Goal: Transaction & Acquisition: Purchase product/service

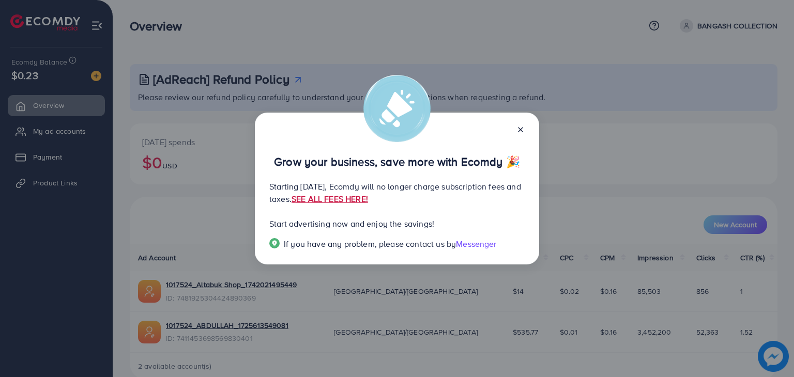
click at [368, 197] on link "SEE ALL FEES HERE!" at bounding box center [330, 198] width 77 height 11
click at [518, 127] on icon at bounding box center [520, 130] width 8 height 8
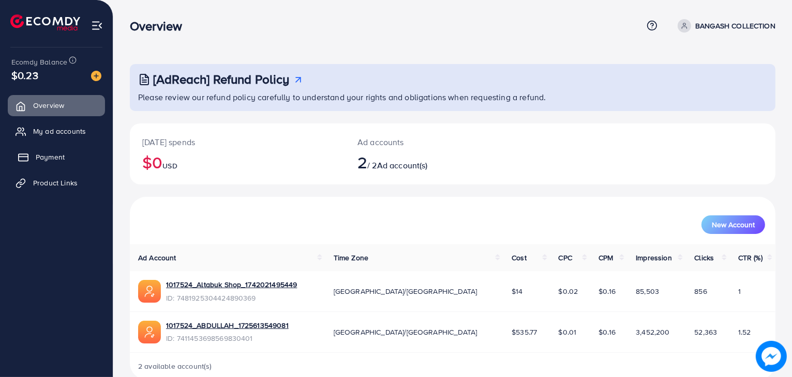
click at [36, 151] on link "Payment" at bounding box center [56, 157] width 97 height 21
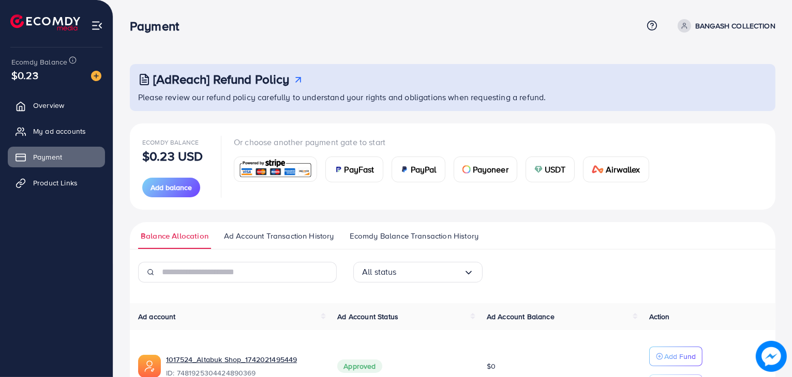
click at [339, 169] on img at bounding box center [338, 169] width 8 height 8
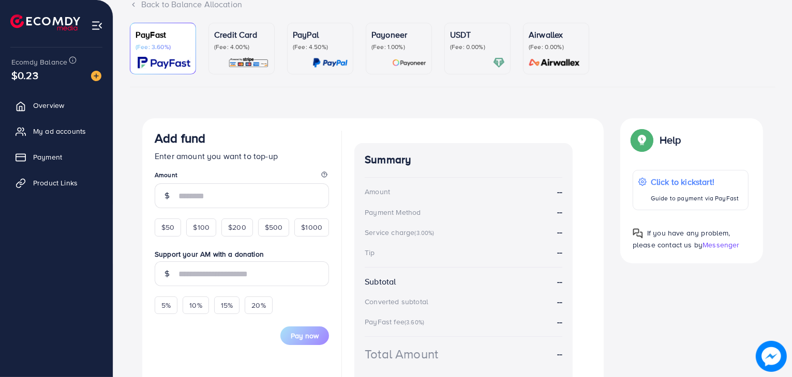
scroll to position [103, 0]
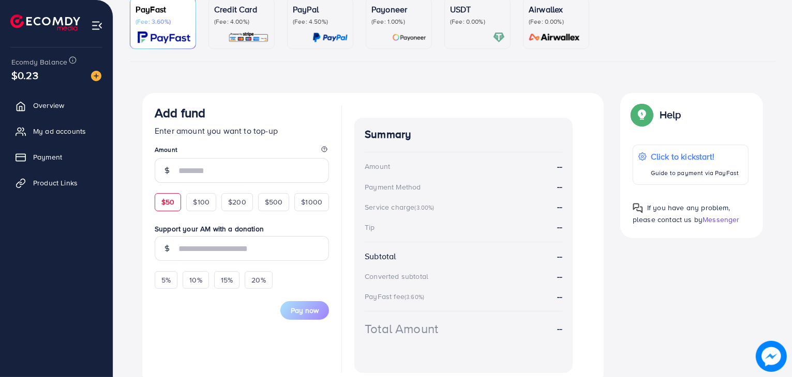
click at [170, 207] on div "$50" at bounding box center [168, 202] width 26 height 18
type input "**"
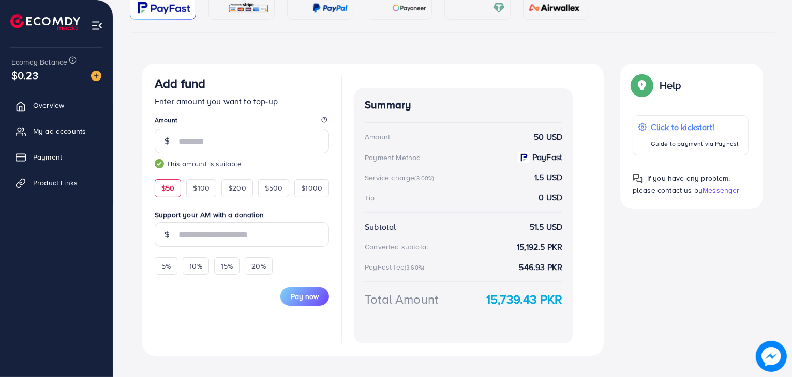
scroll to position [149, 0]
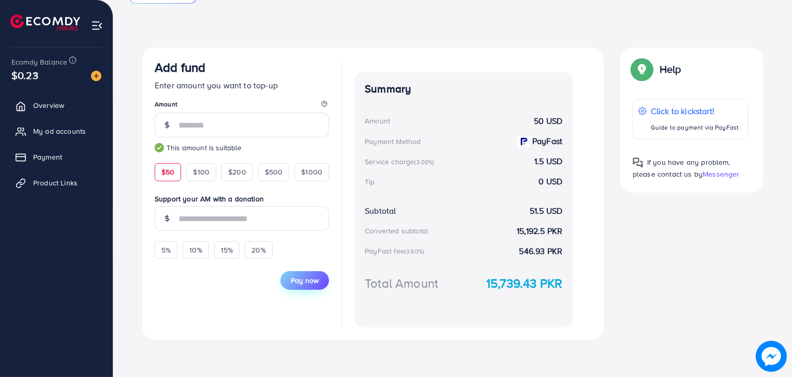
click at [311, 276] on span "Pay now" at bounding box center [305, 281] width 28 height 10
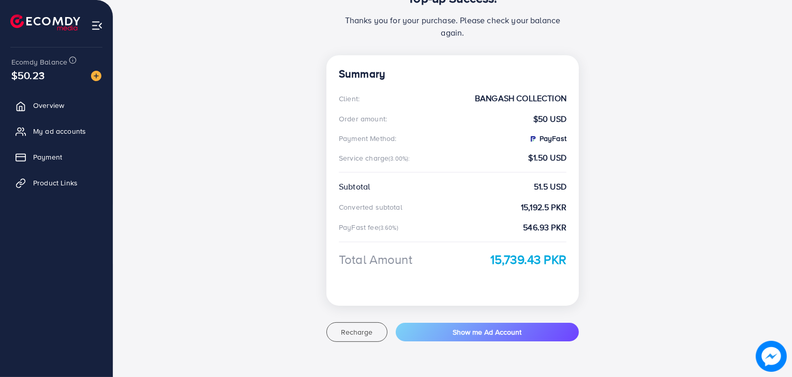
scroll to position [156, 0]
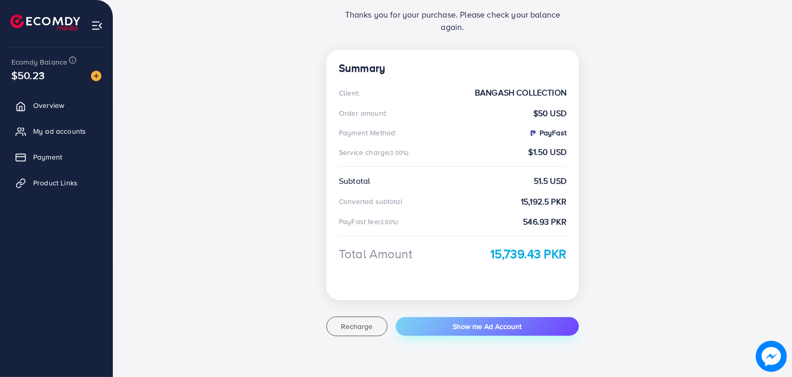
click at [528, 324] on button "Show me Ad Account" at bounding box center [487, 326] width 183 height 19
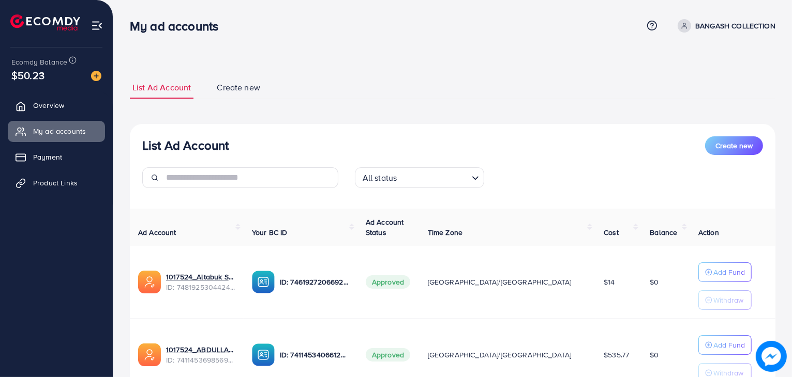
drag, startPoint x: 248, startPoint y: 88, endPoint x: 238, endPoint y: 93, distance: 11.3
click at [248, 88] on span "Create new" at bounding box center [238, 88] width 43 height 12
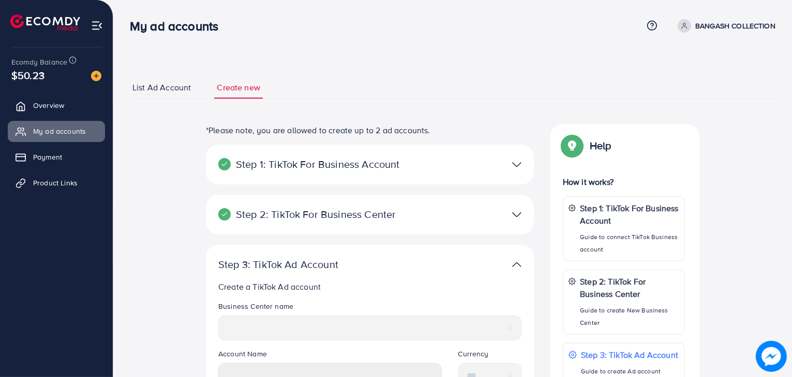
click at [171, 88] on span "List Ad Account" at bounding box center [161, 88] width 58 height 12
